Goal: Use online tool/utility

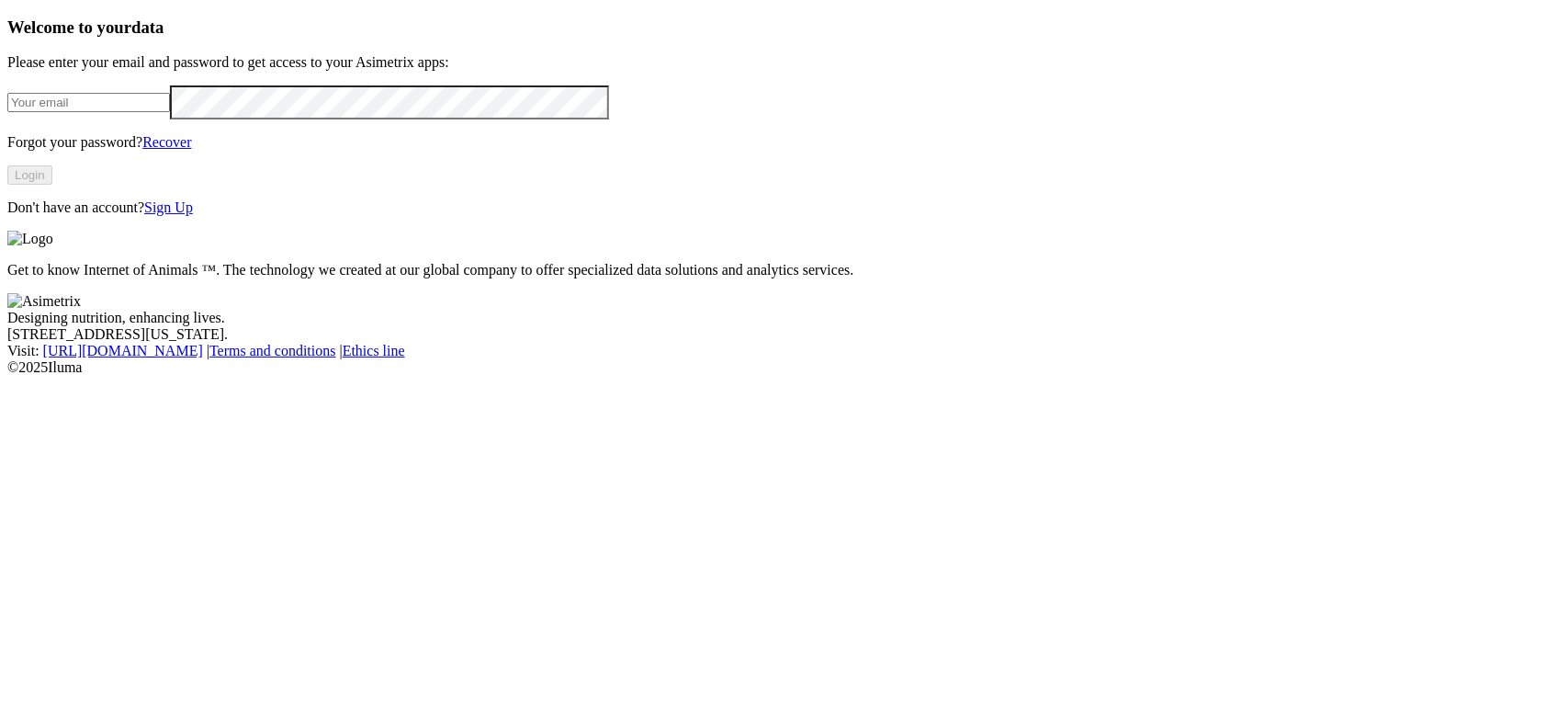
type input "[EMAIL_ADDRESS][DOMAIN_NAME]"
click at [52, 185] on button "Login" at bounding box center [30, 175] width 45 height 19
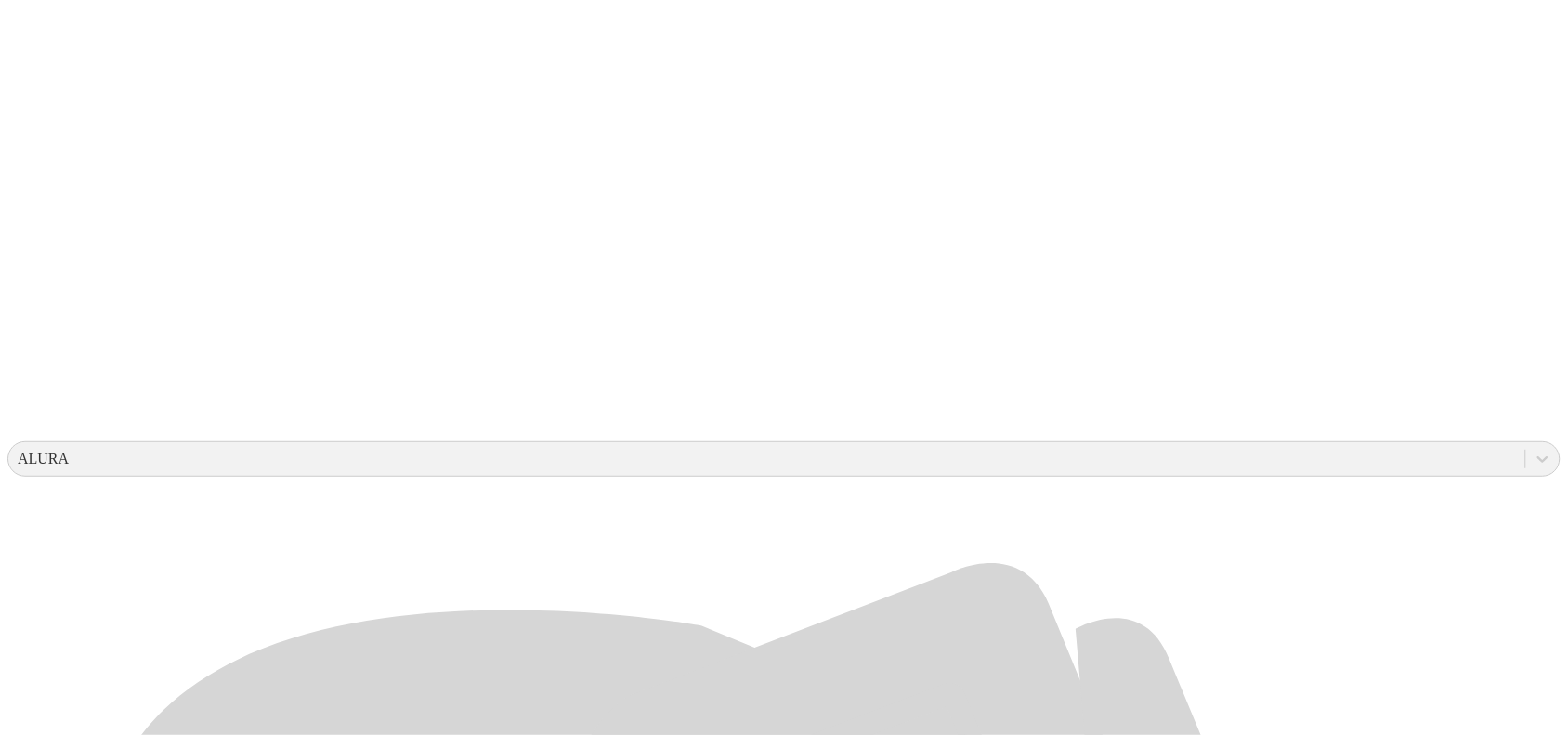
scroll to position [348, 0]
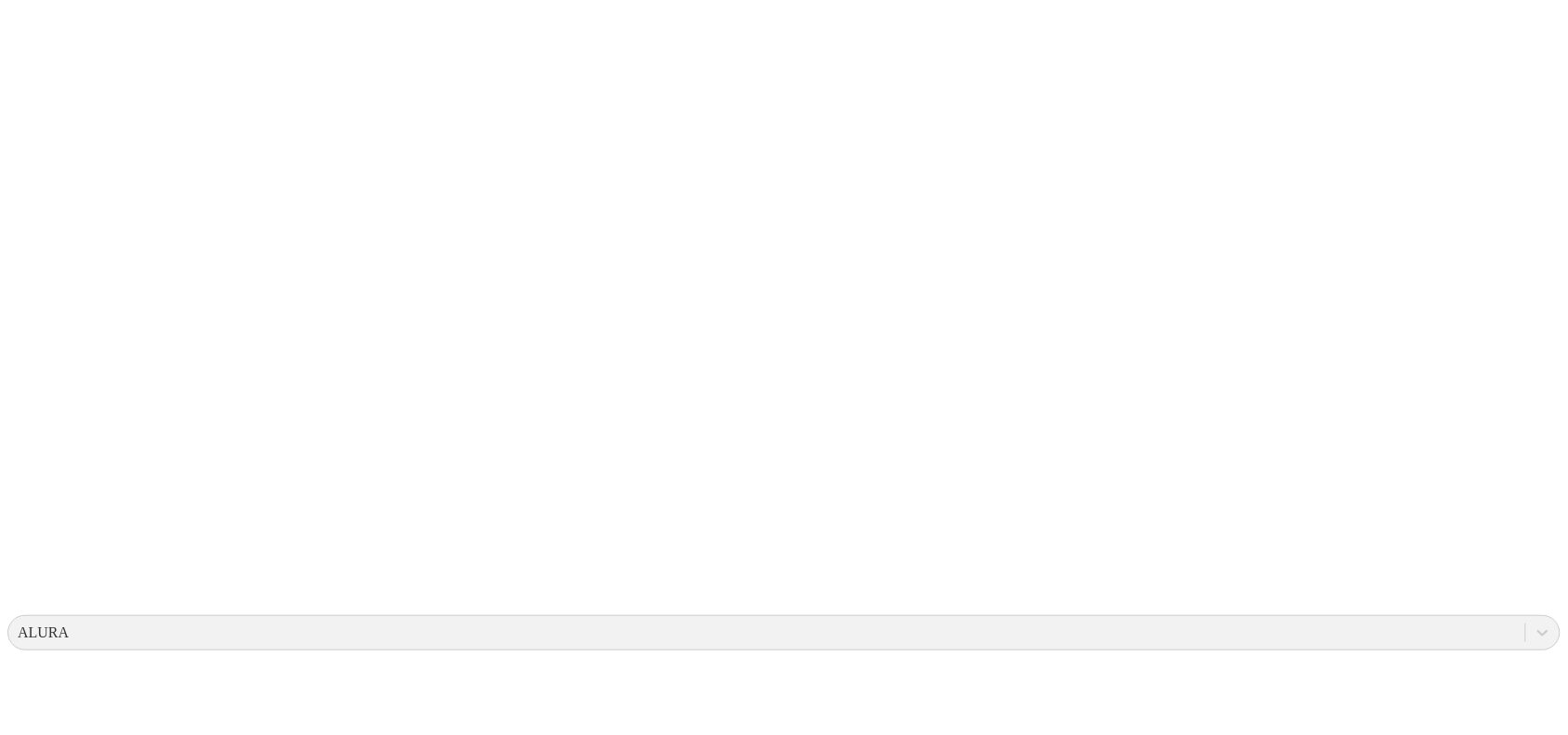
scroll to position [0, 0]
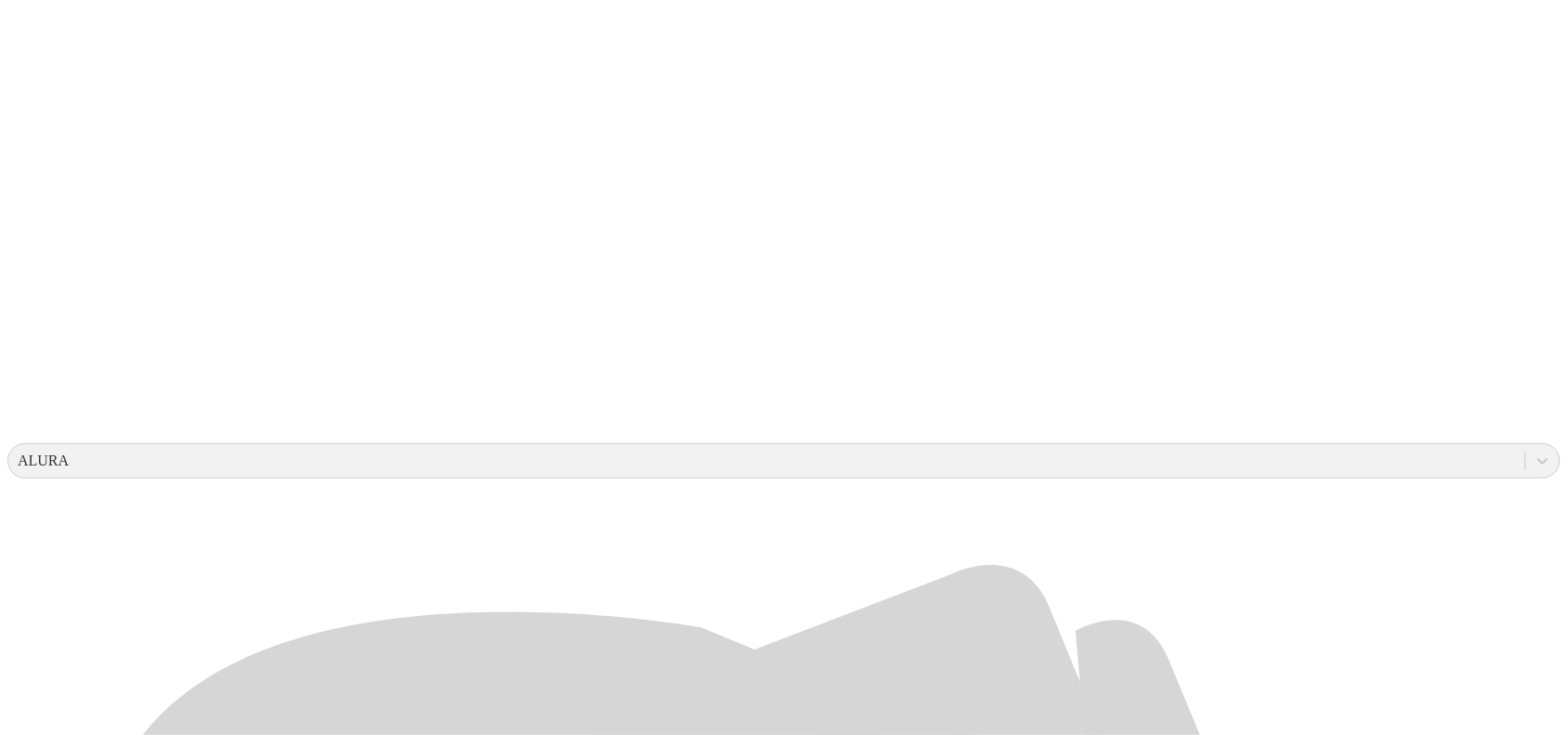
scroll to position [348, 0]
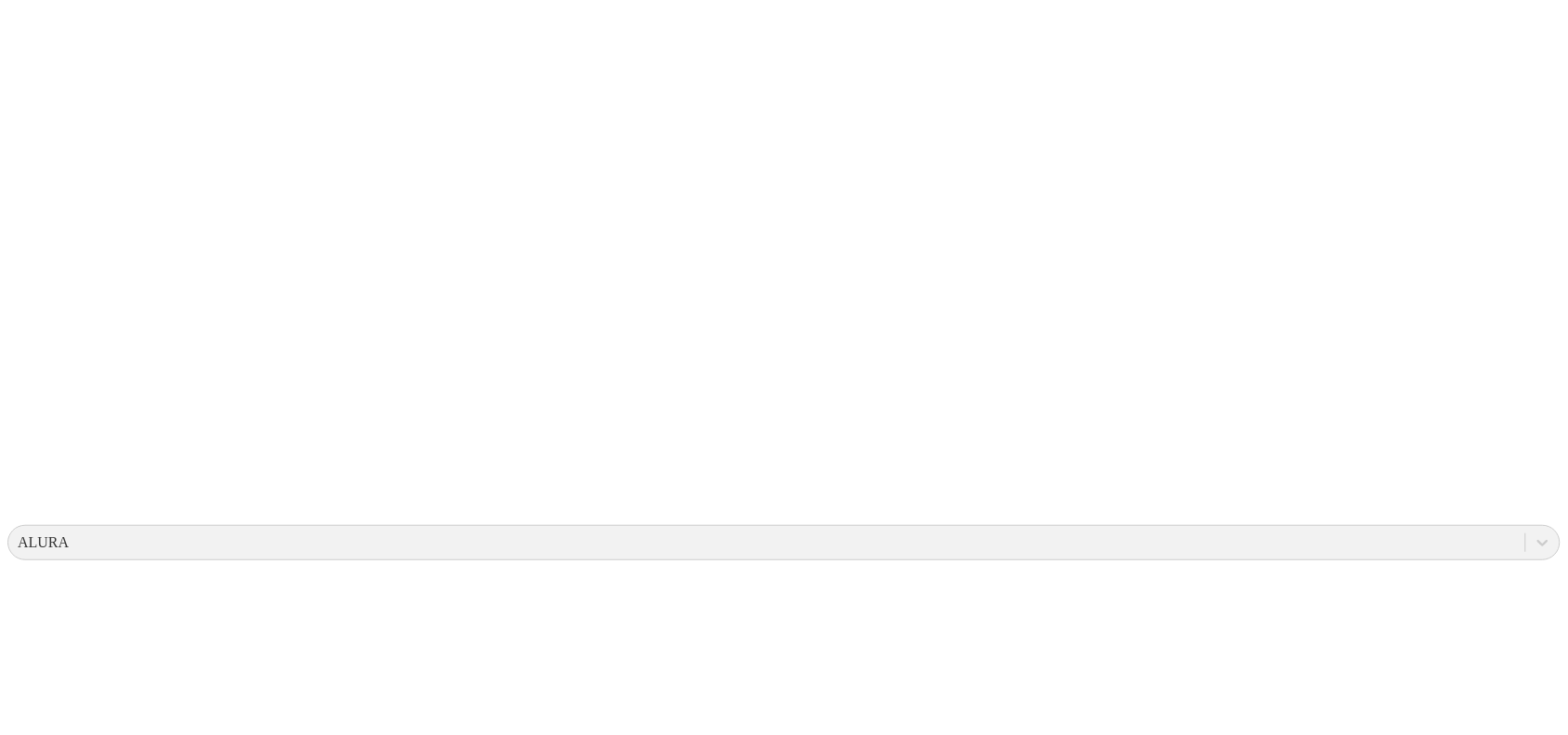
scroll to position [0, 0]
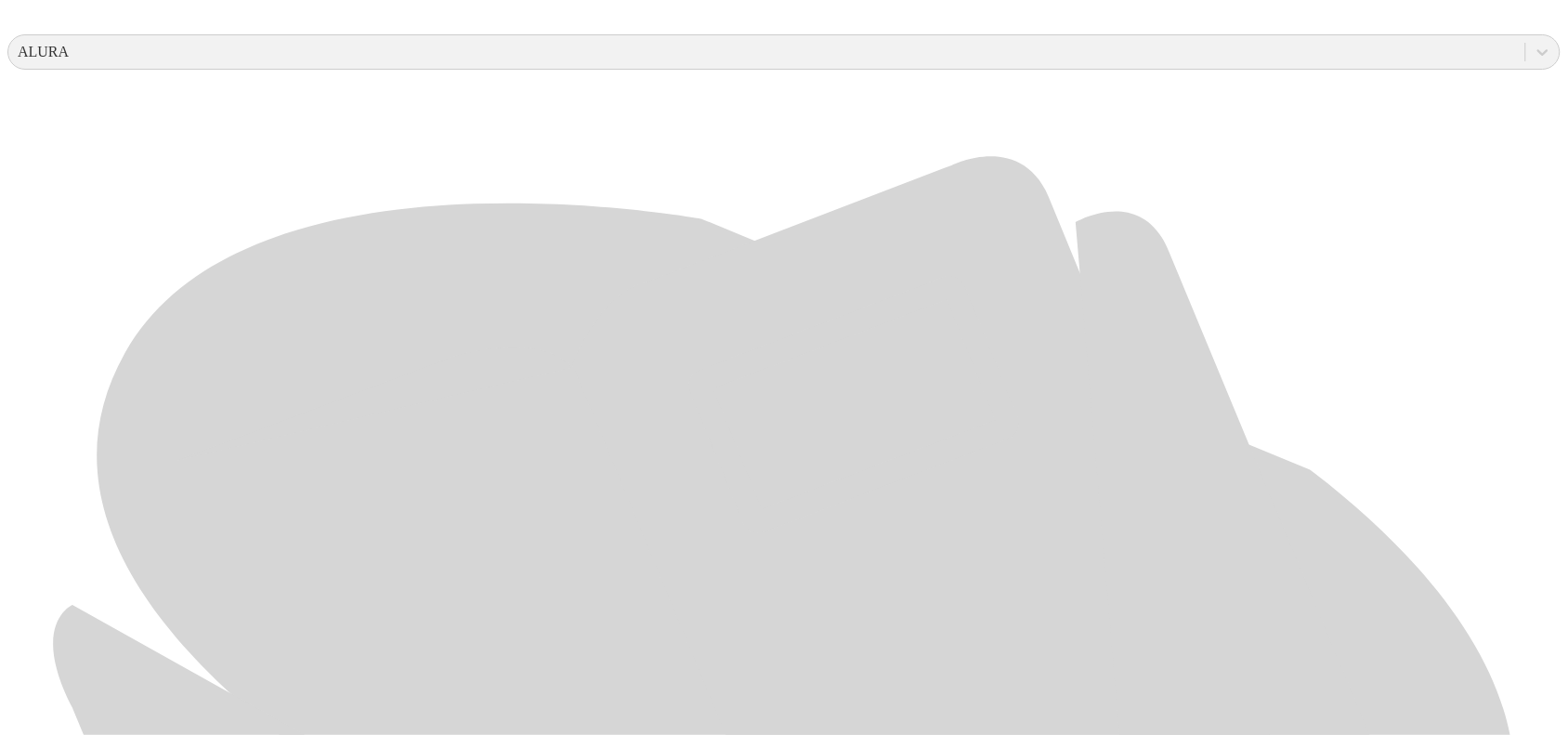
scroll to position [878, 0]
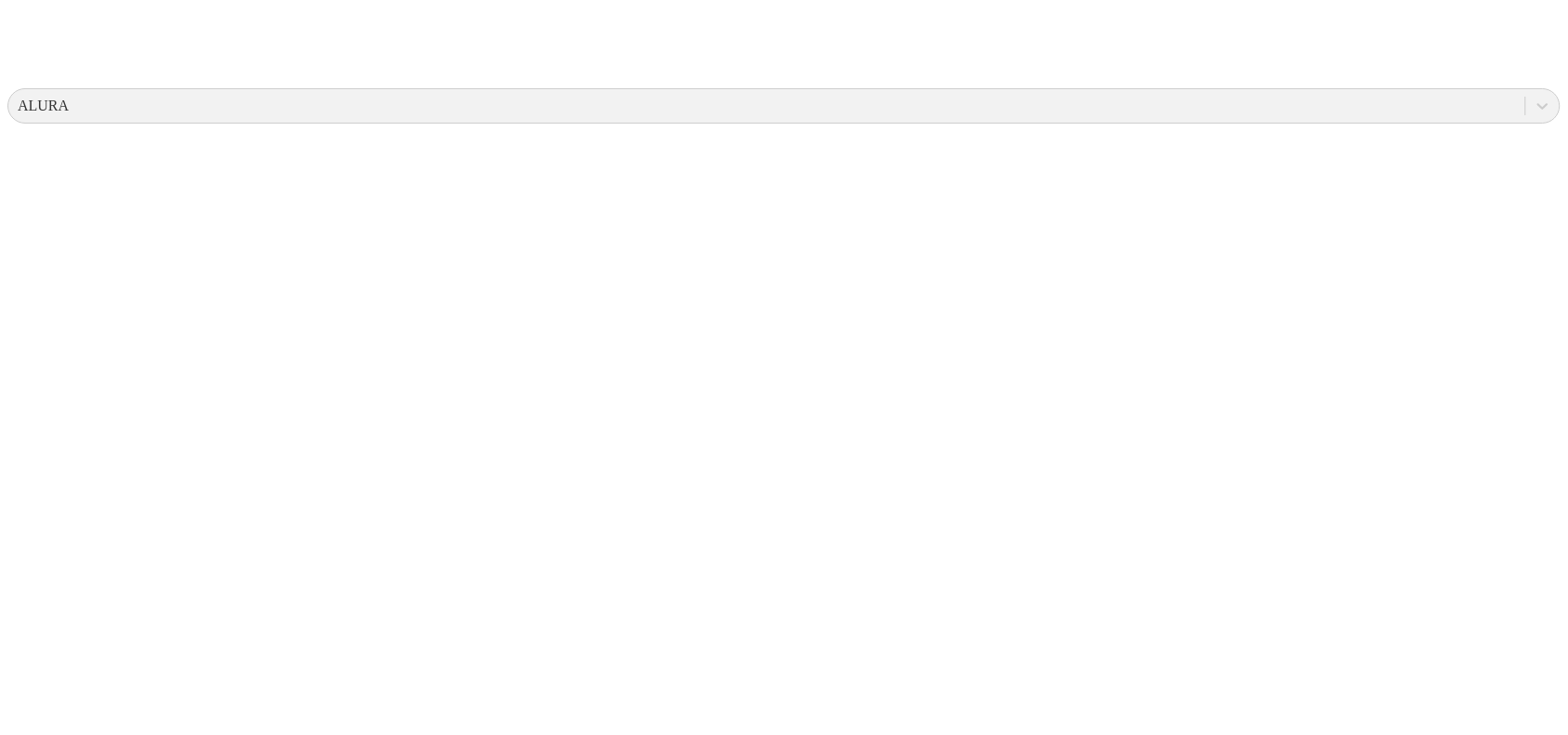
scroll to position [0, 0]
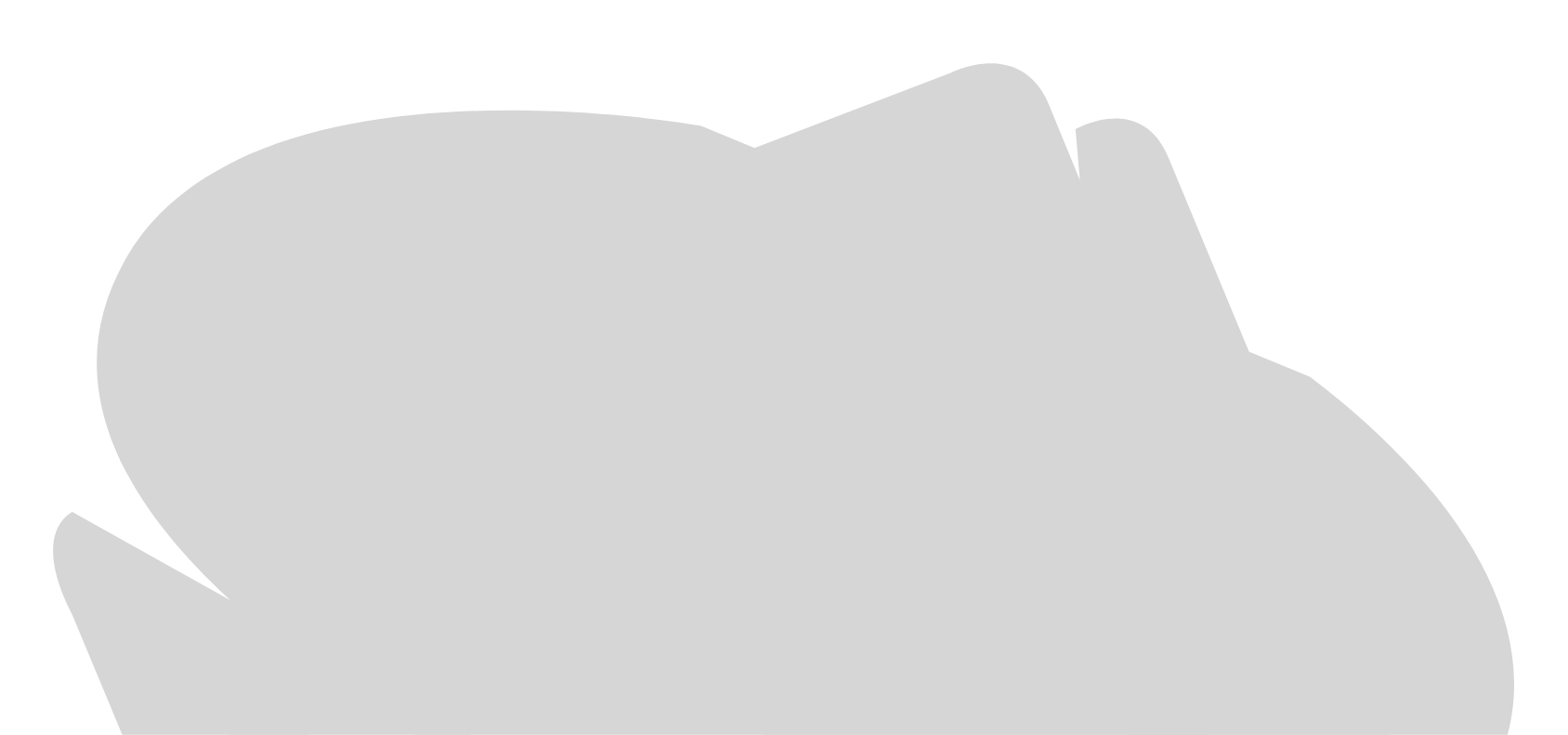
scroll to position [878, 0]
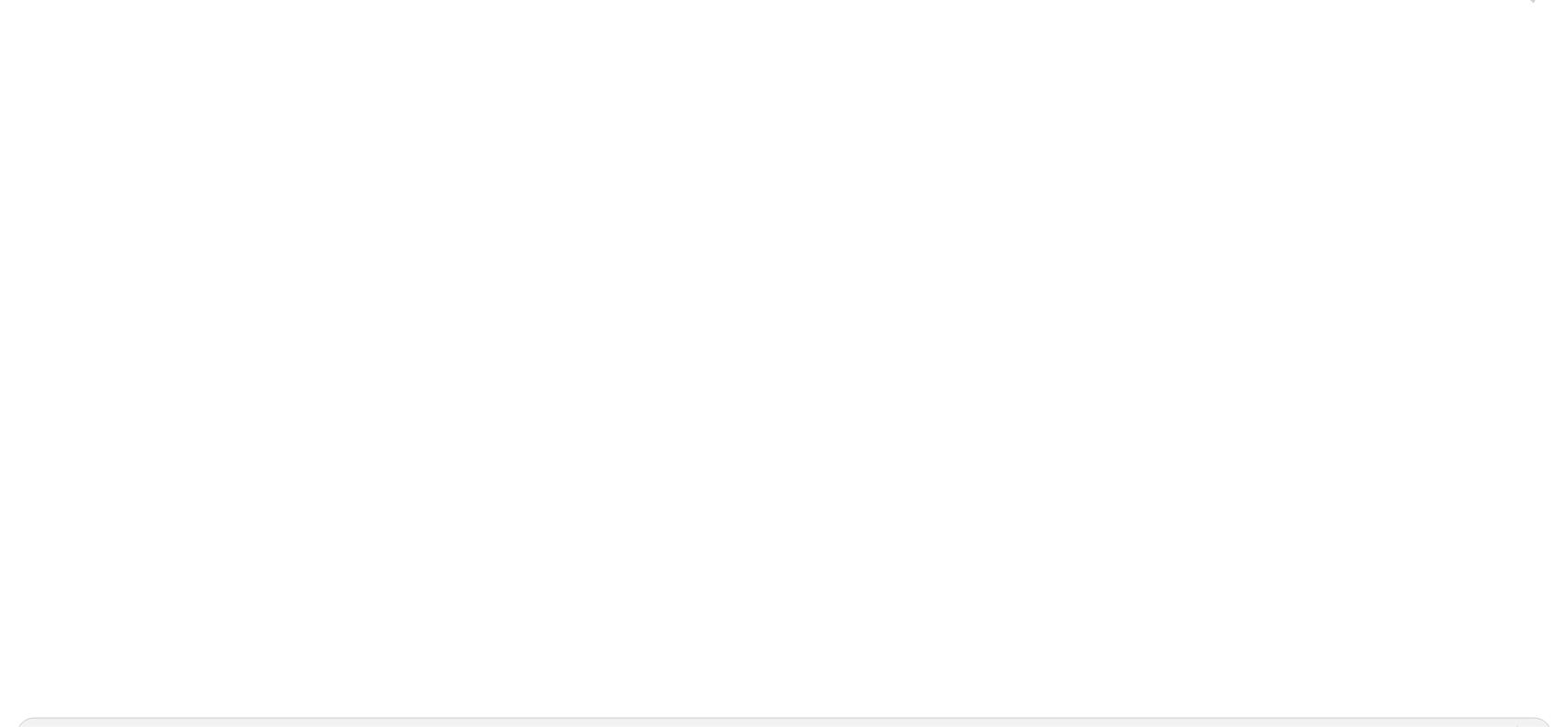
scroll to position [0, 0]
